Goal: Navigation & Orientation: Find specific page/section

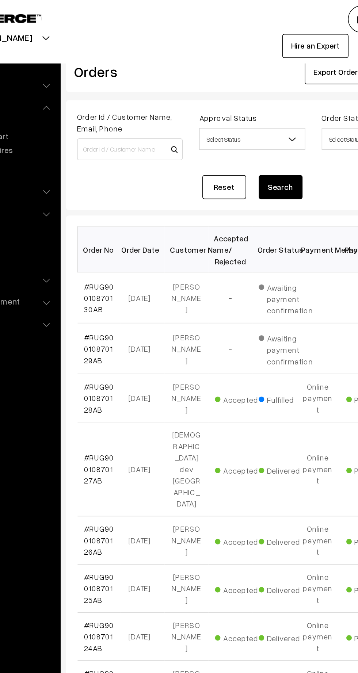
click at [122, 200] on link "#RUG90010870130AB" at bounding box center [124, 199] width 20 height 22
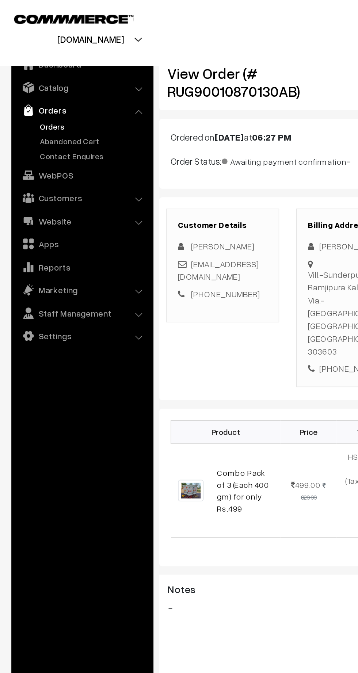
click at [42, 91] on link "Abandoned Cart" at bounding box center [60, 91] width 72 height 8
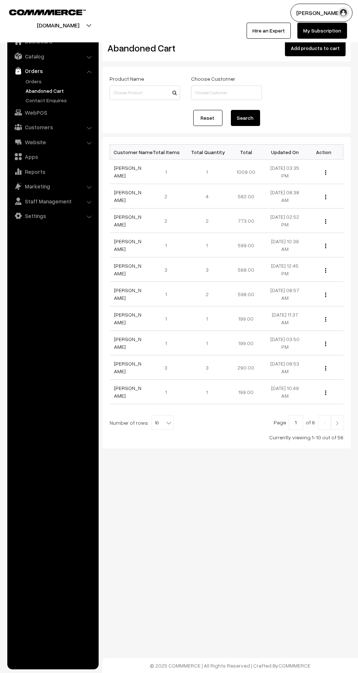
click at [28, 83] on link "Orders" at bounding box center [60, 81] width 72 height 8
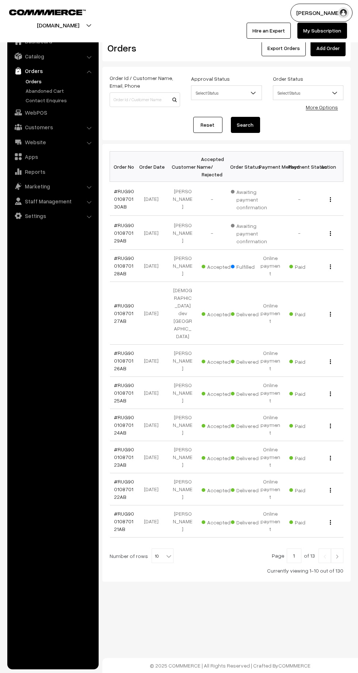
click at [41, 100] on link "Contact Enquires" at bounding box center [60, 100] width 72 height 8
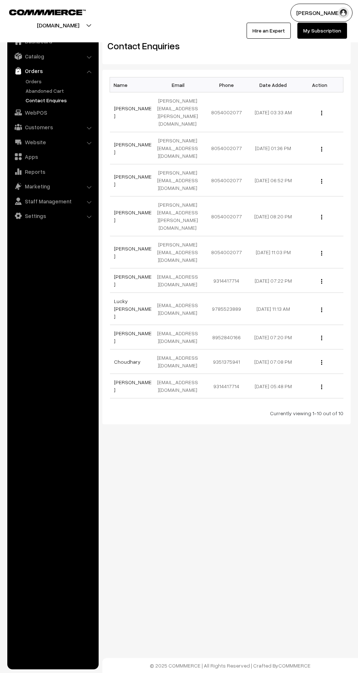
click at [27, 91] on link "Abandoned Cart" at bounding box center [60, 91] width 72 height 8
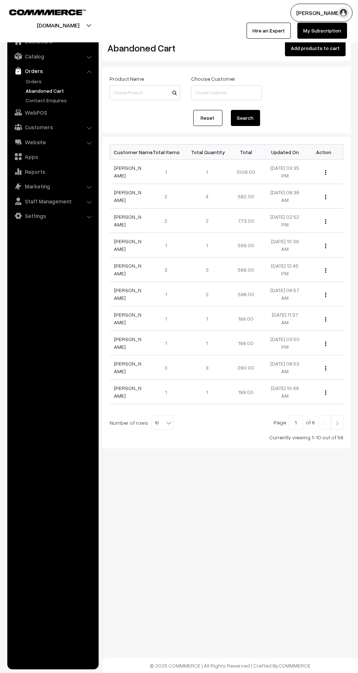
click at [25, 80] on link "Orders" at bounding box center [60, 81] width 72 height 8
